Goal: Download file/media

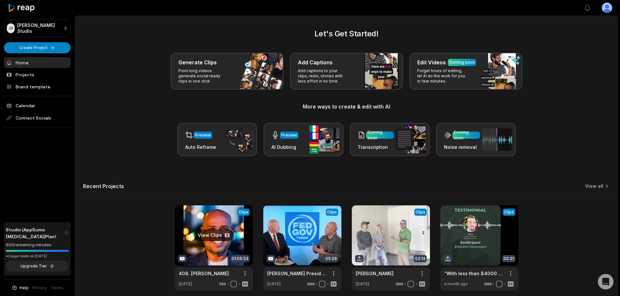
click at [223, 235] on link at bounding box center [214, 248] width 78 height 85
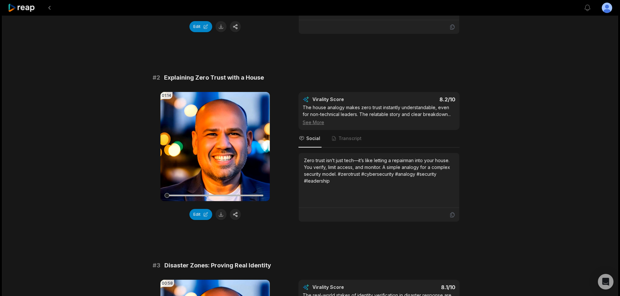
scroll to position [195, 0]
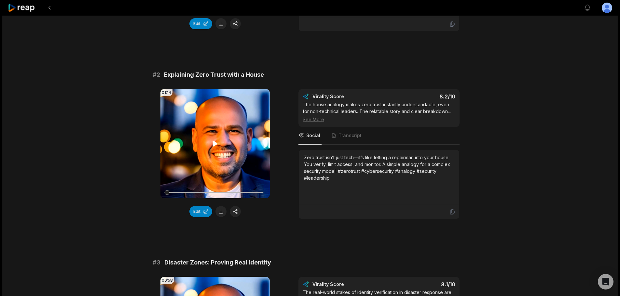
click at [213, 144] on icon at bounding box center [215, 144] width 5 height 6
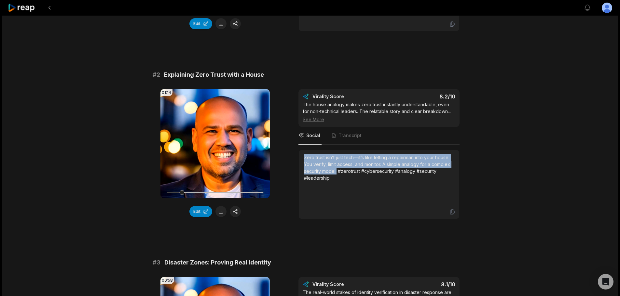
drag, startPoint x: 299, startPoint y: 157, endPoint x: 338, endPoint y: 172, distance: 41.6
click at [338, 172] on div "Zero trust isn’t just tech—it’s like letting a repairman into your house. You v…" at bounding box center [379, 177] width 160 height 55
copy div "Zero trust isn’t just tech—it’s like letting a repairman into your house. You v…"
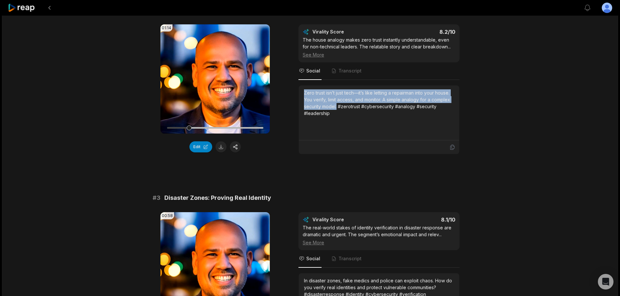
scroll to position [260, 0]
copy div "Zero trust isn’t just tech—it’s like letting a repairman into your house. You v…"
click at [222, 144] on button at bounding box center [220, 146] width 11 height 11
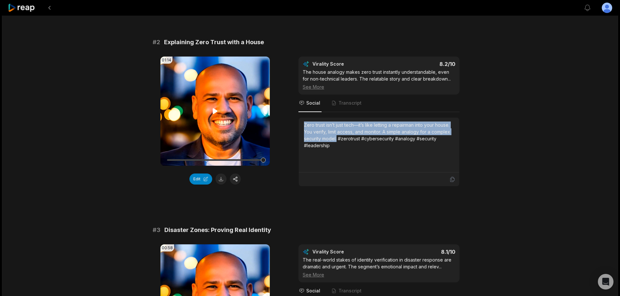
click at [212, 112] on icon at bounding box center [215, 111] width 8 height 8
click at [245, 104] on video "Your browser does not support mp4 format." at bounding box center [214, 111] width 109 height 109
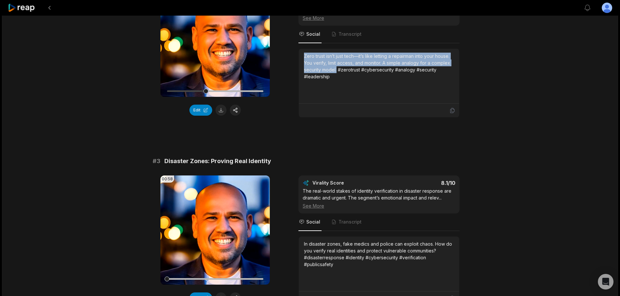
scroll to position [325, 0]
